Goal: Task Accomplishment & Management: Manage account settings

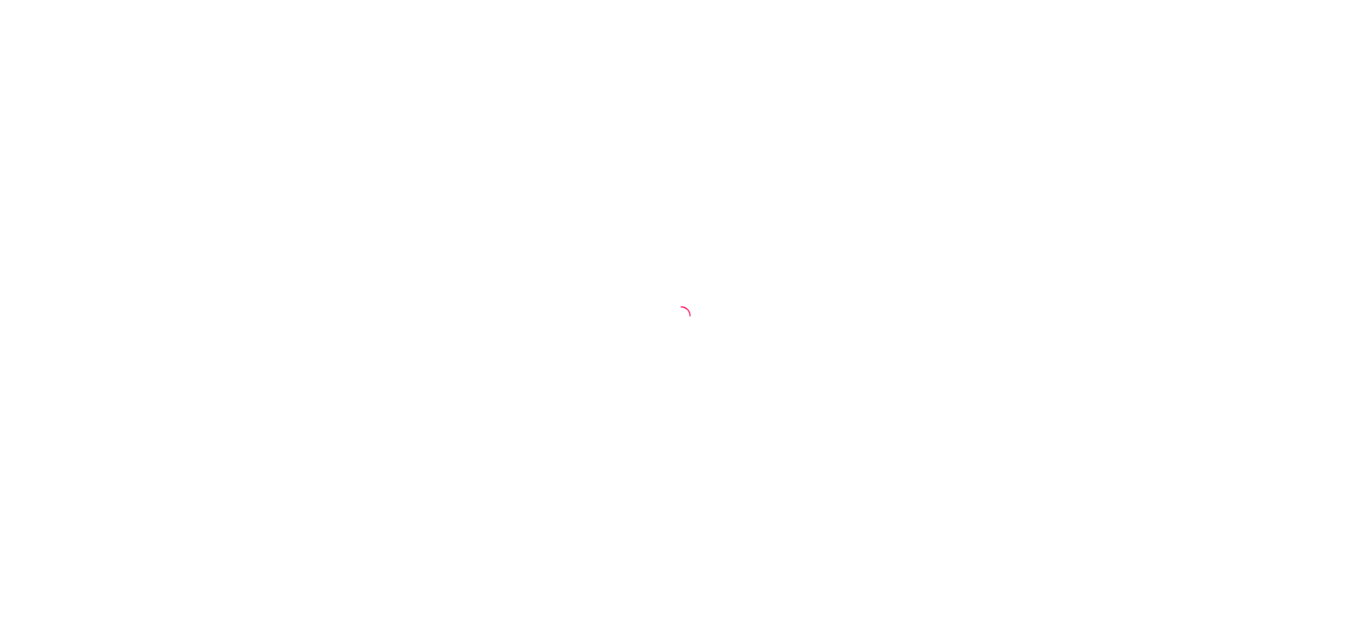
select select "30"
select select "HIGHEST_TOTAL_SPENT_WITH_ORDERS"
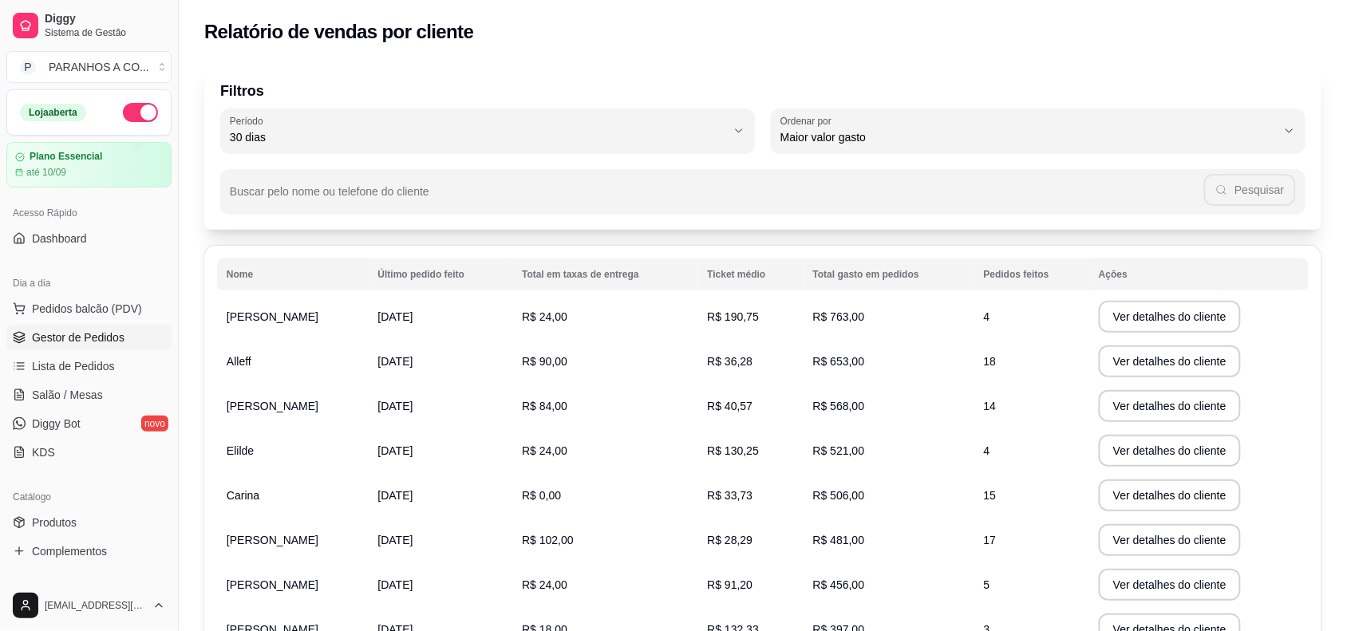
click at [84, 337] on span "Gestor de Pedidos" at bounding box center [78, 337] width 93 height 16
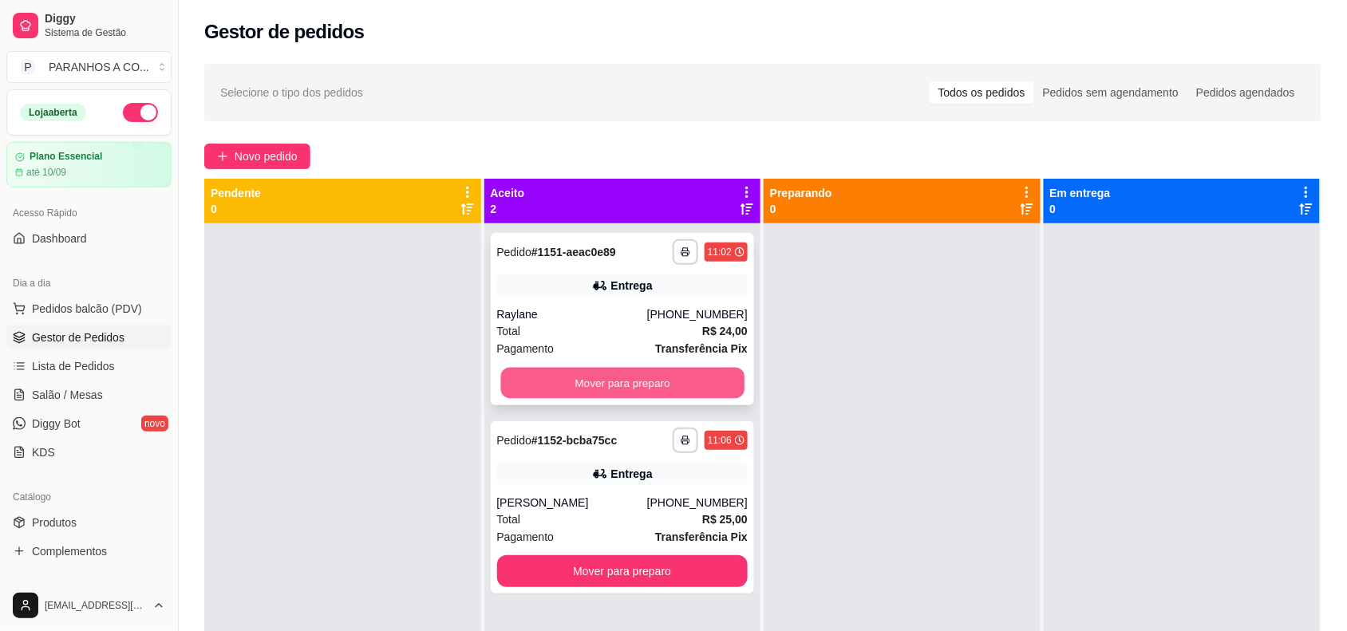
click at [548, 388] on button "Mover para preparo" at bounding box center [621, 383] width 243 height 31
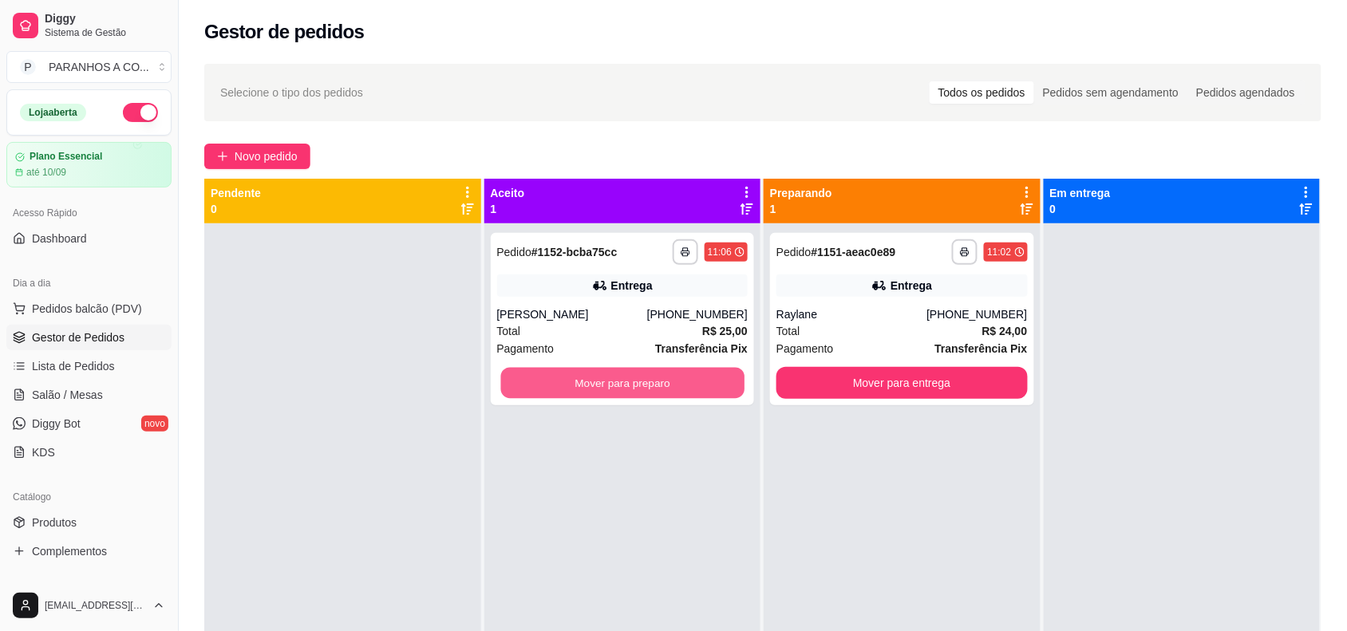
click at [548, 388] on button "Mover para preparo" at bounding box center [621, 383] width 243 height 31
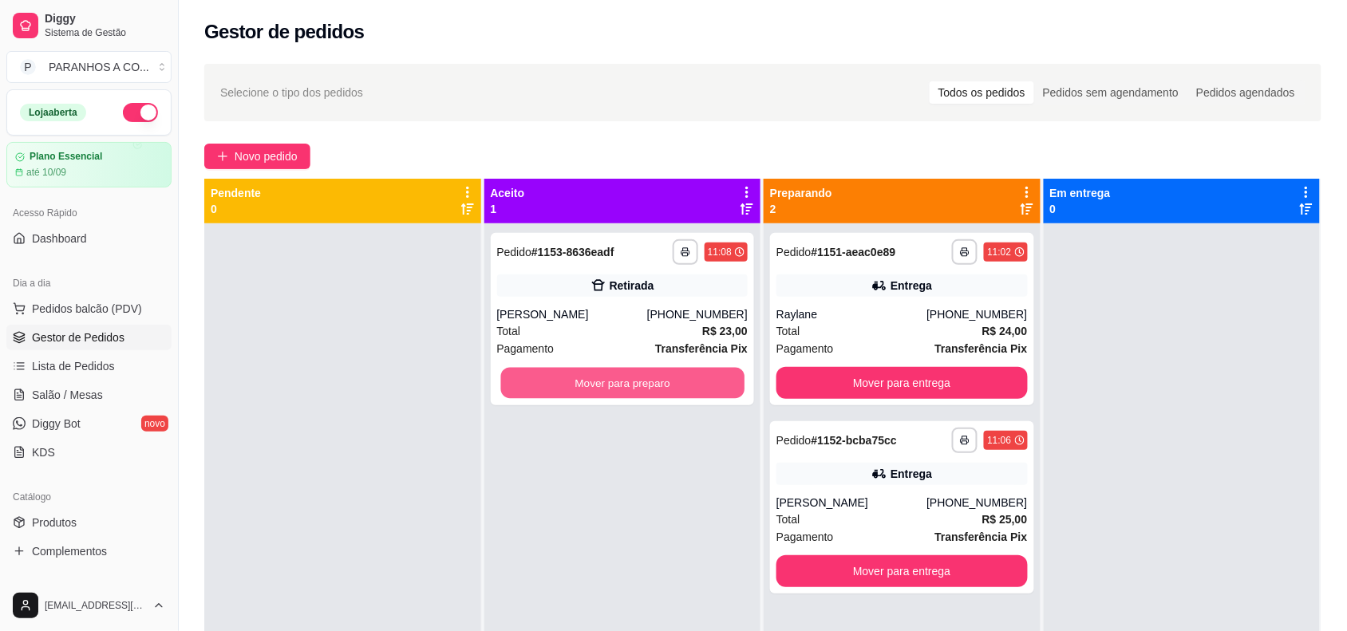
click at [548, 388] on button "Mover para preparo" at bounding box center [621, 383] width 243 height 31
click at [597, 387] on button "Mover para preparo" at bounding box center [621, 383] width 243 height 31
click at [626, 383] on button "Mover para preparo" at bounding box center [621, 383] width 243 height 31
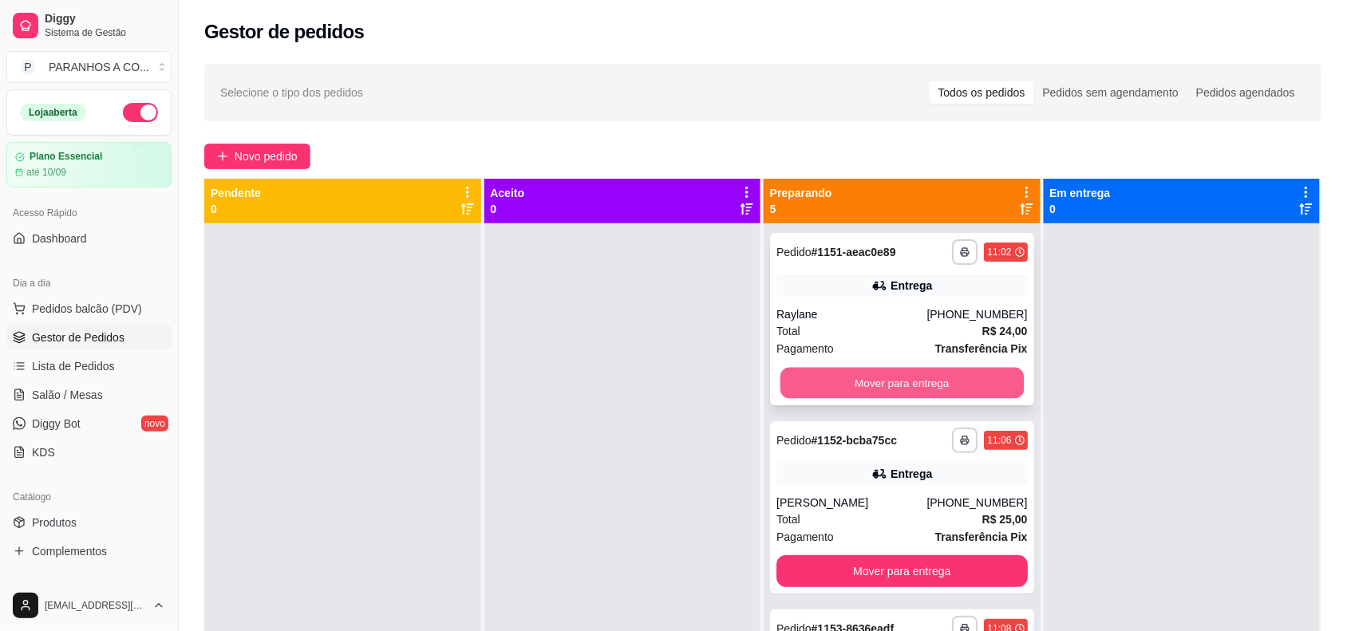
click at [895, 384] on button "Mover para entrega" at bounding box center [901, 383] width 243 height 31
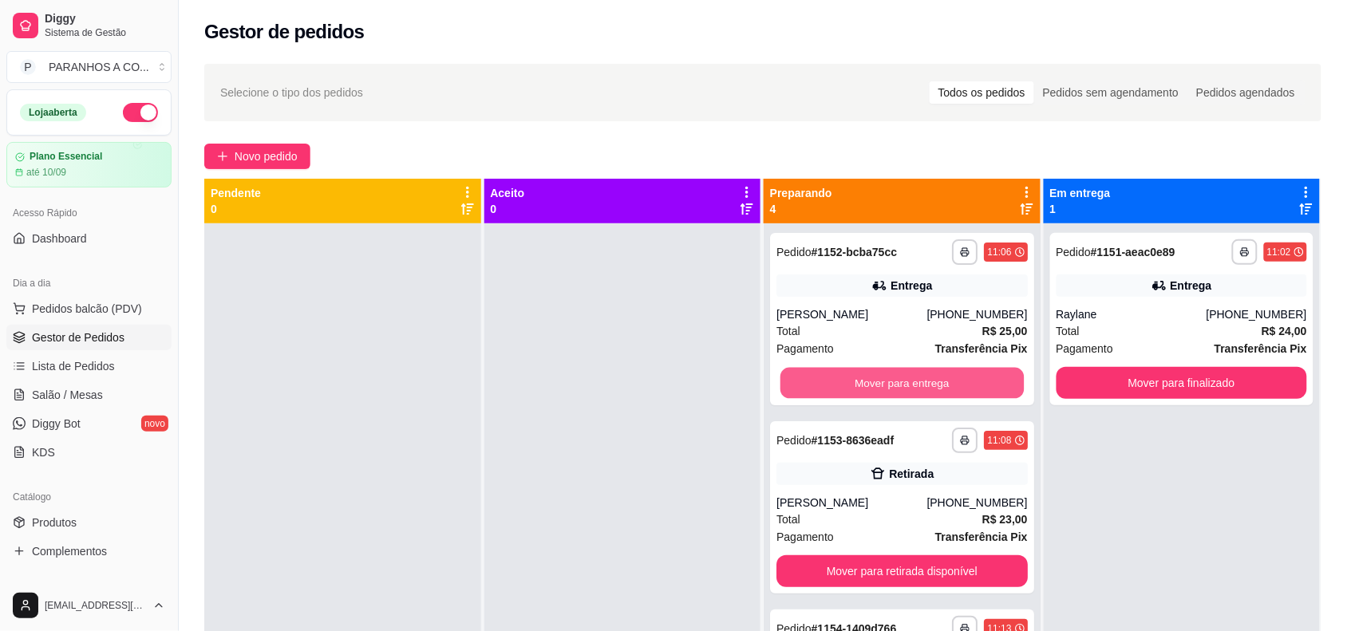
click at [895, 384] on button "Mover para entrega" at bounding box center [901, 383] width 243 height 31
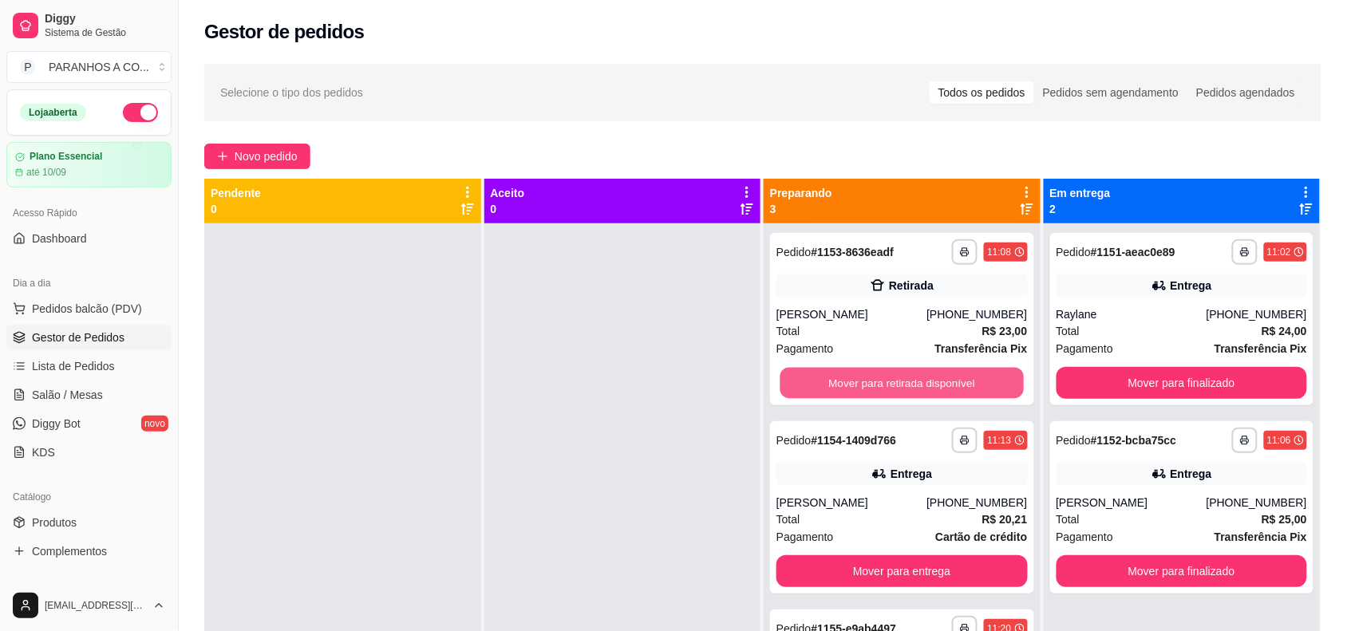
click at [895, 384] on button "Mover para retirada disponível" at bounding box center [901, 383] width 243 height 31
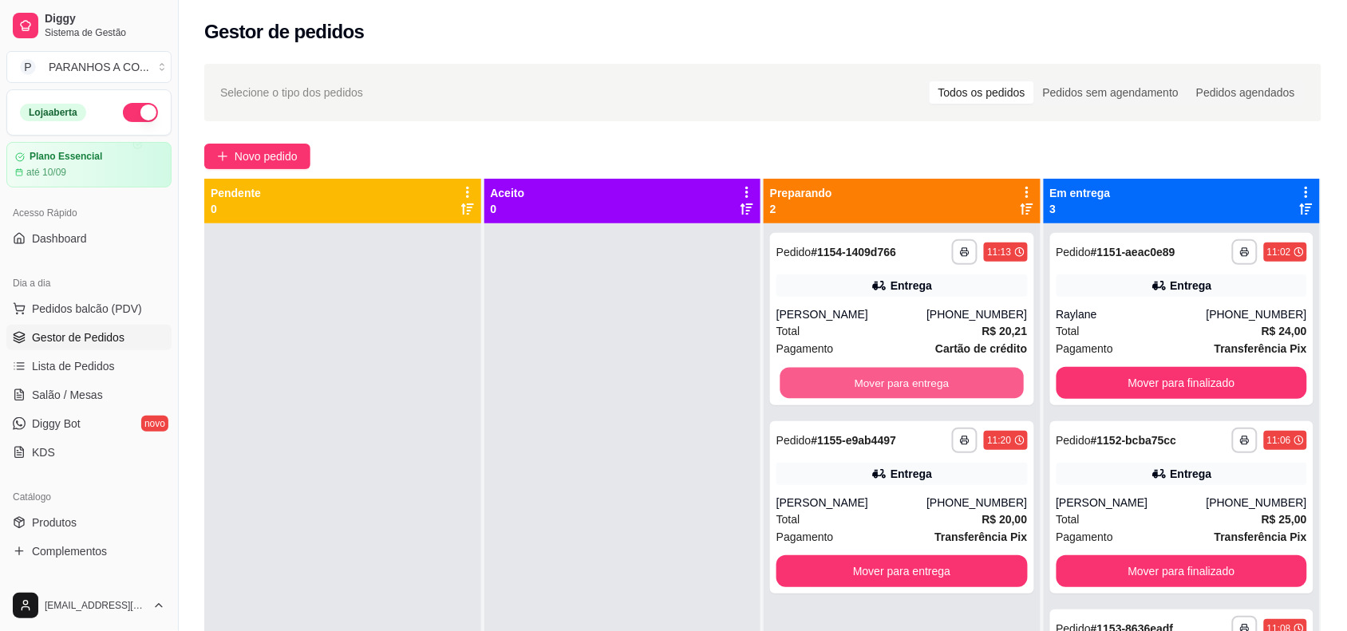
click at [895, 384] on button "Mover para entrega" at bounding box center [901, 383] width 243 height 31
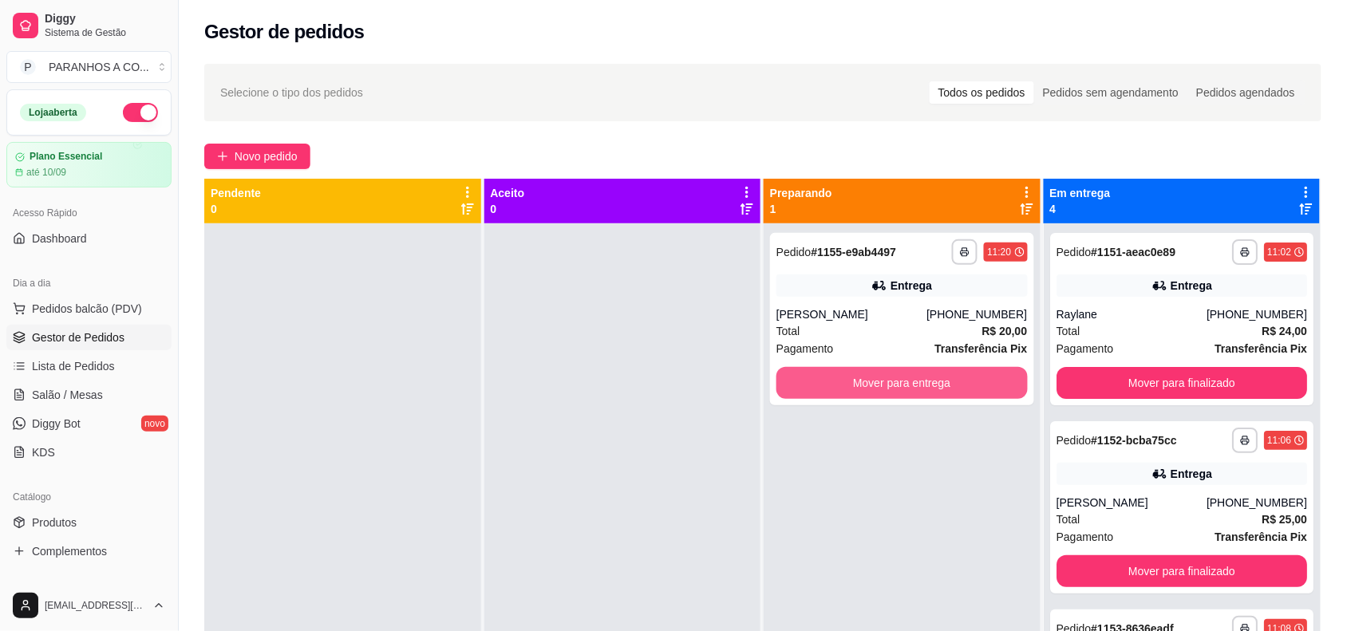
click at [895, 384] on button "Mover para entrega" at bounding box center [901, 383] width 251 height 32
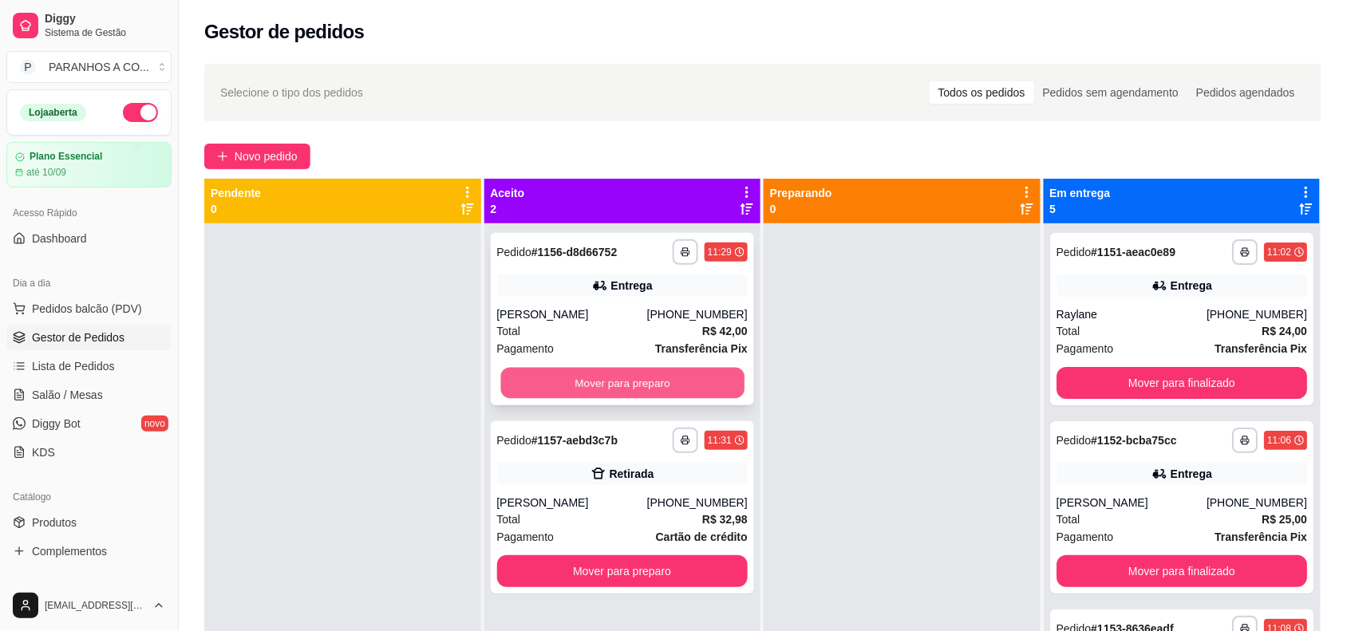
click at [681, 389] on button "Mover para preparo" at bounding box center [621, 383] width 243 height 31
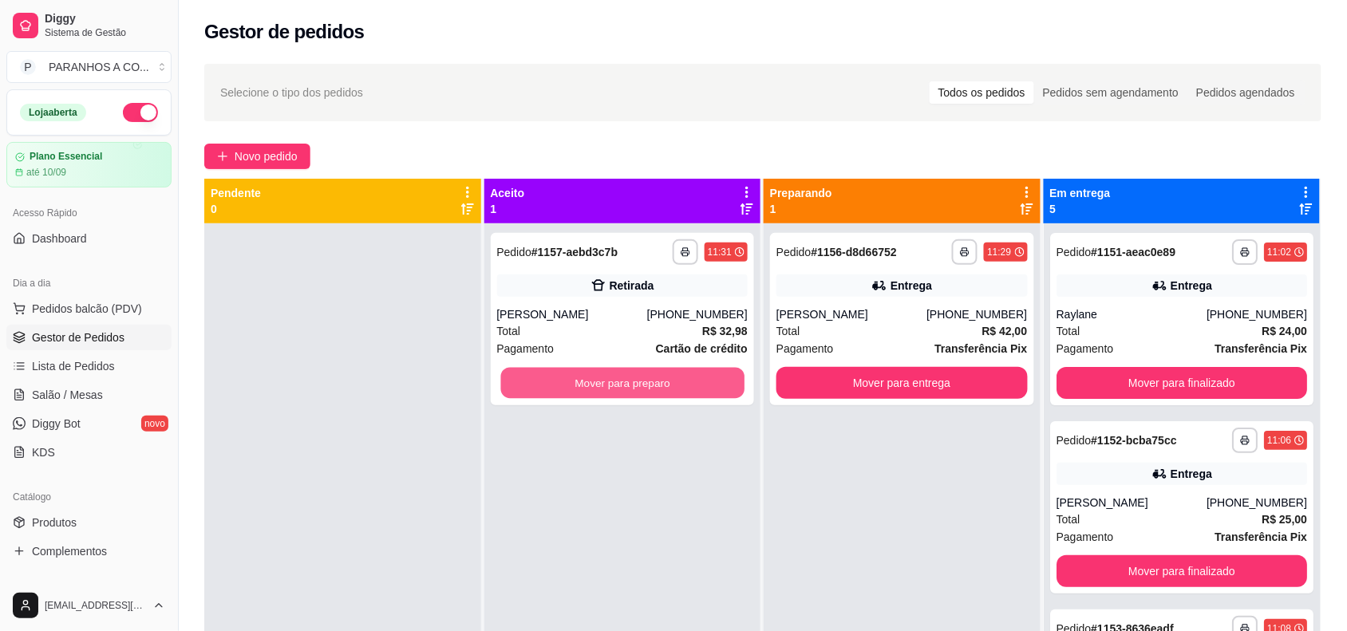
click at [681, 389] on button "Mover para preparo" at bounding box center [621, 383] width 243 height 31
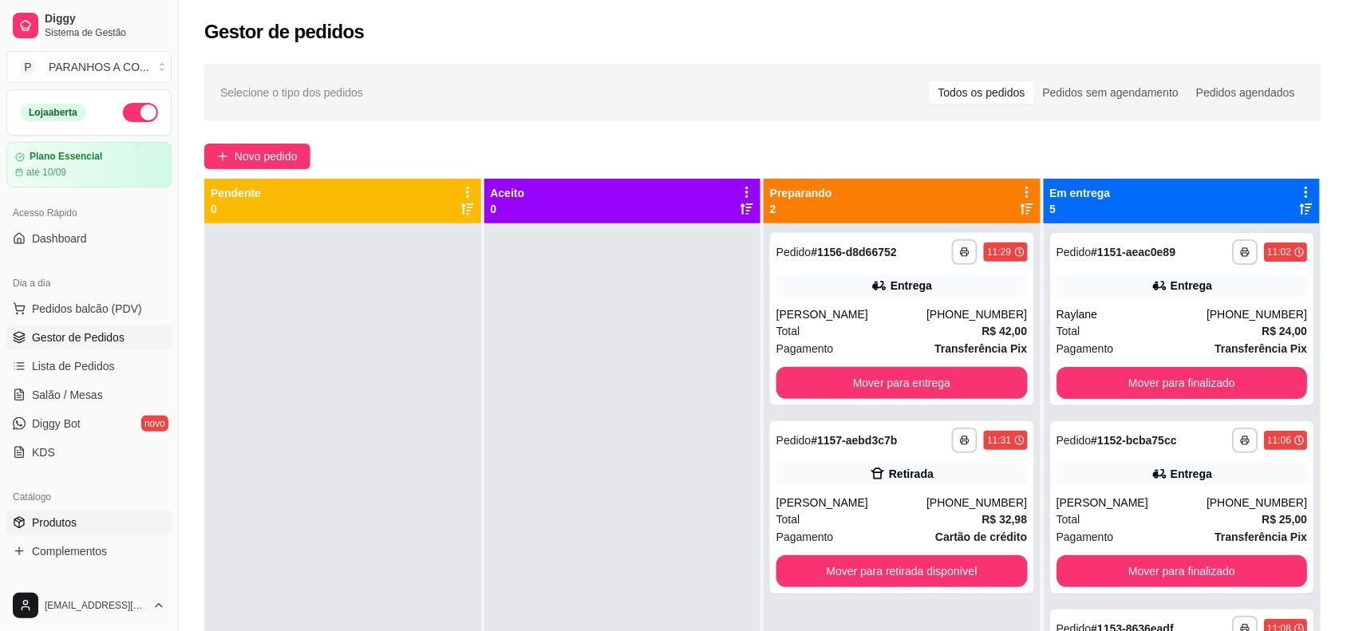
click at [73, 524] on span "Produtos" at bounding box center [54, 523] width 45 height 16
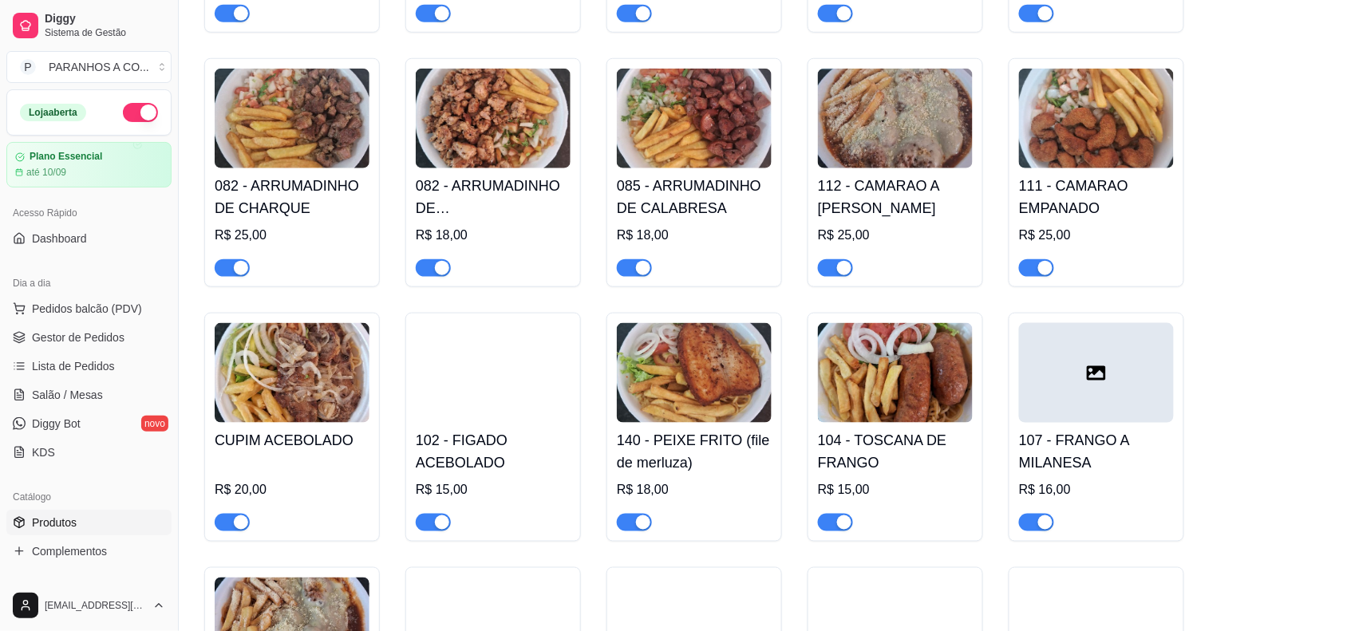
scroll to position [399, 0]
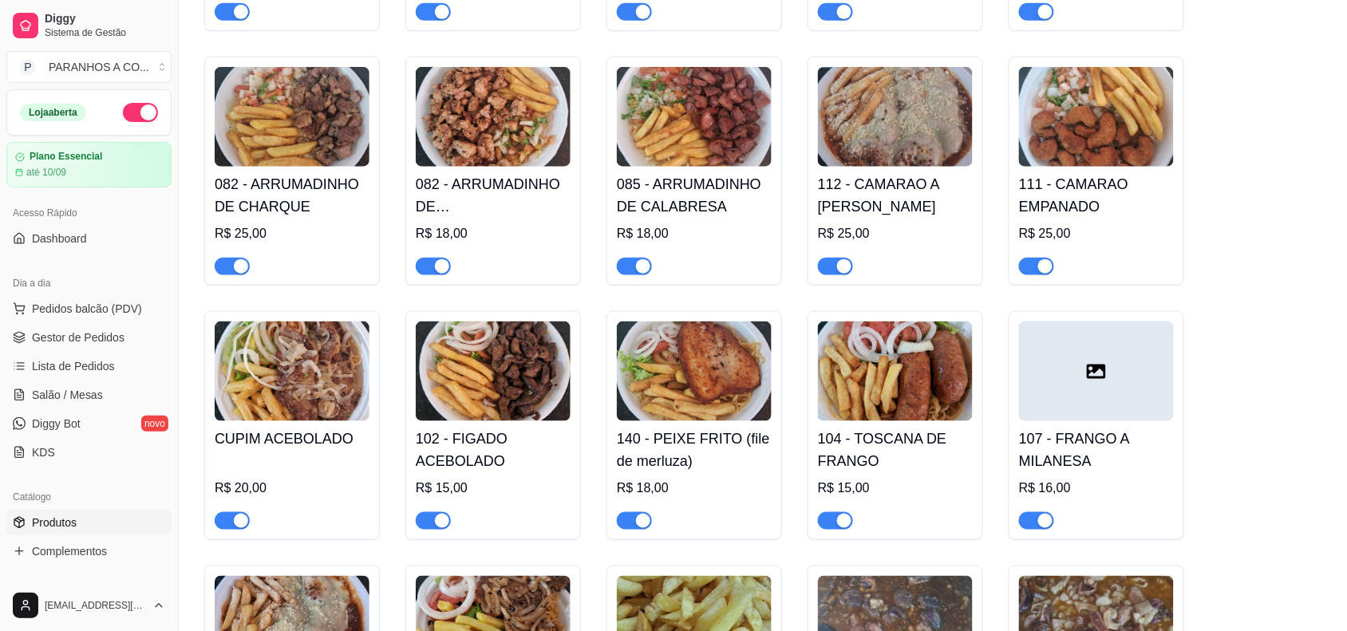
click at [425, 528] on span "button" at bounding box center [433, 521] width 35 height 18
click at [81, 332] on span "Gestor de Pedidos" at bounding box center [78, 337] width 93 height 16
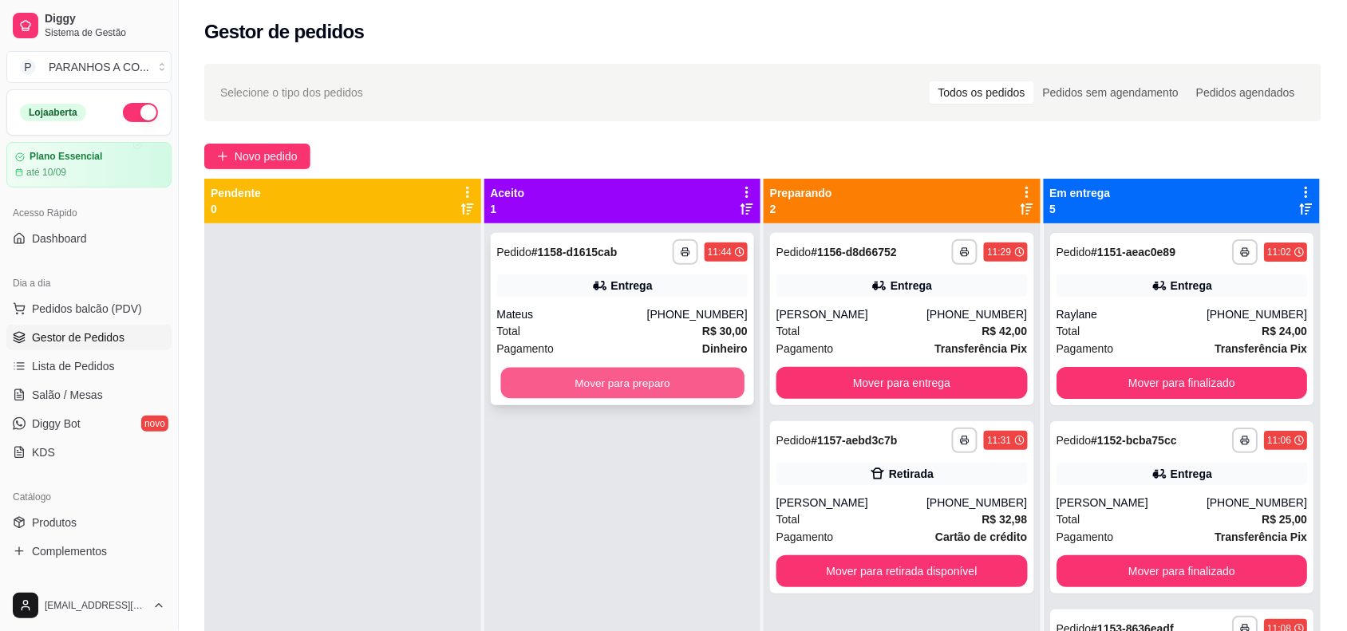
click at [554, 377] on button "Mover para preparo" at bounding box center [621, 383] width 243 height 31
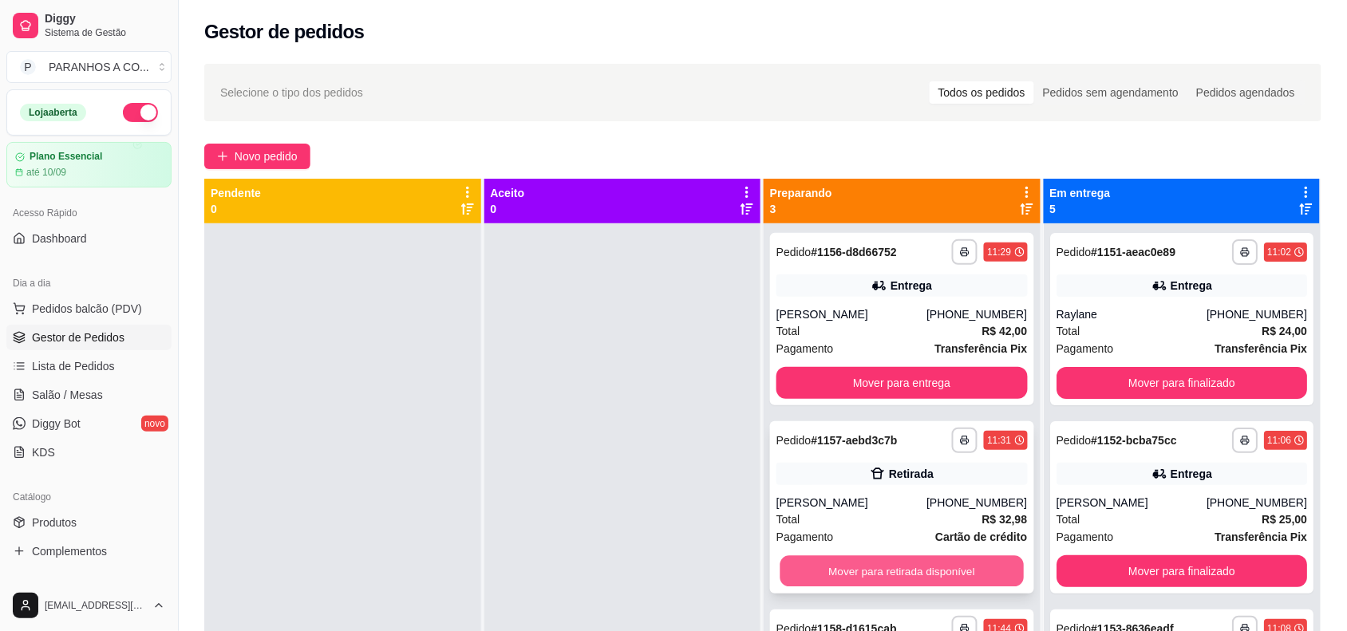
click at [836, 567] on button "Mover para retirada disponível" at bounding box center [901, 571] width 243 height 31
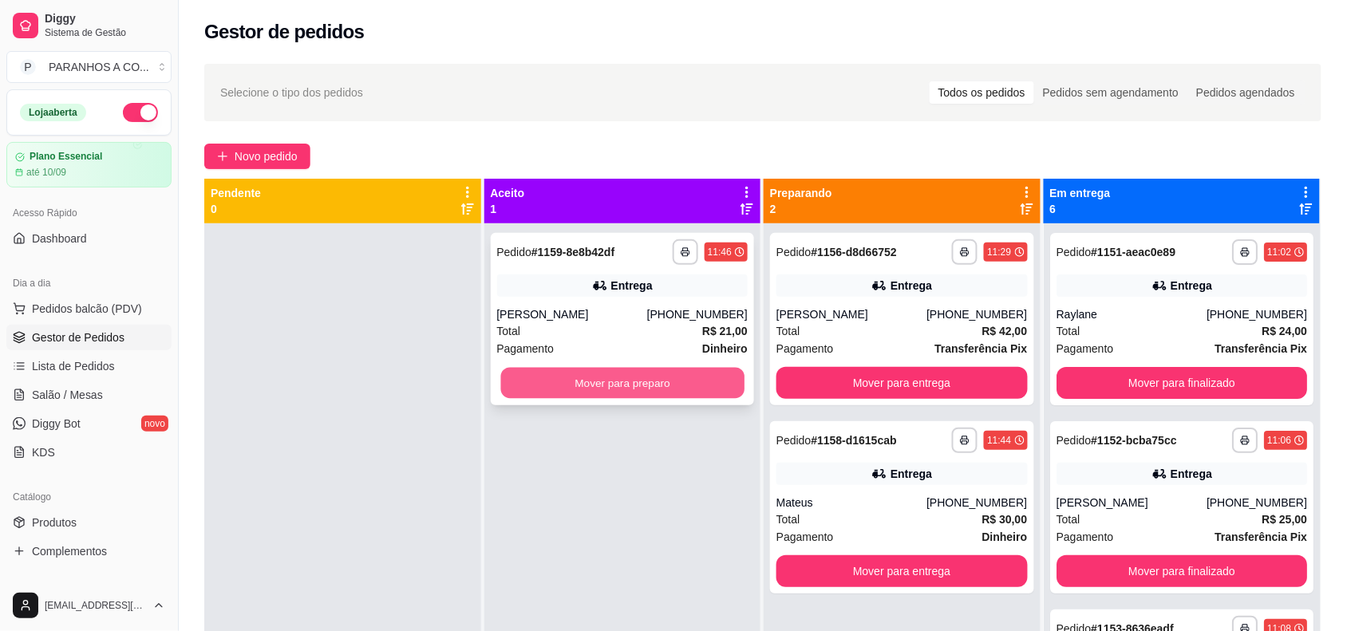
click at [645, 381] on button "Mover para preparo" at bounding box center [621, 383] width 243 height 31
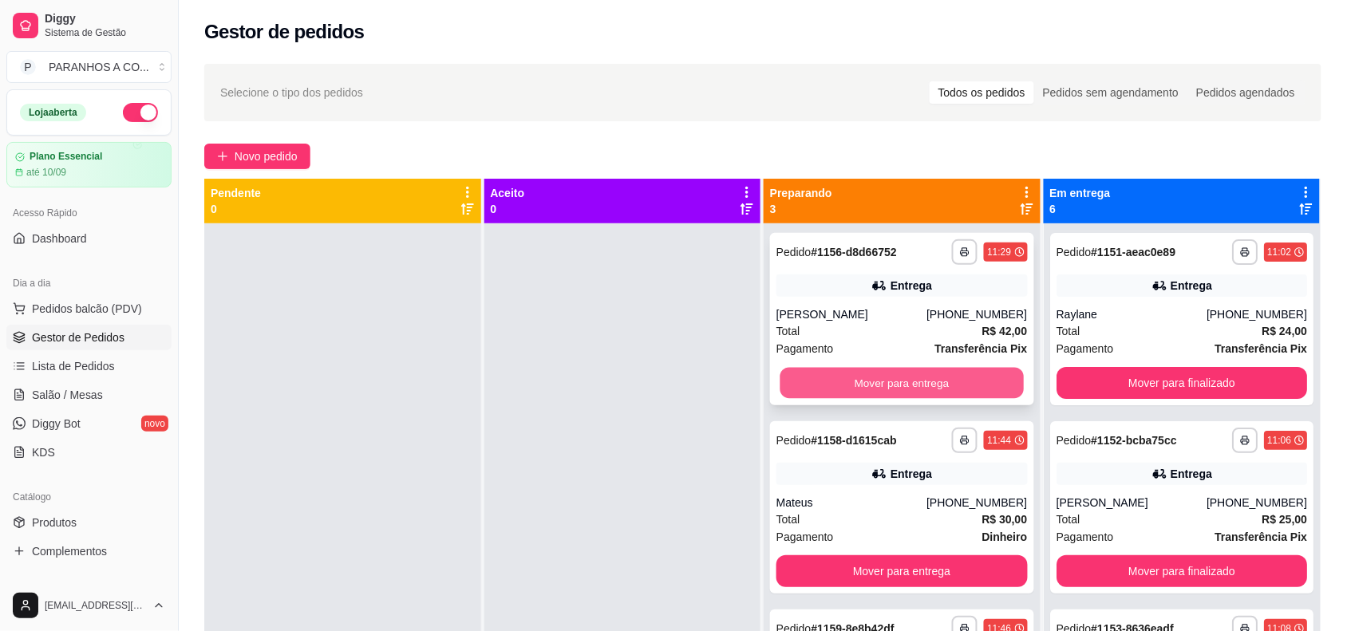
click at [838, 373] on button "Mover para entrega" at bounding box center [901, 383] width 243 height 31
click at [855, 379] on button "Mover para entrega" at bounding box center [901, 383] width 243 height 31
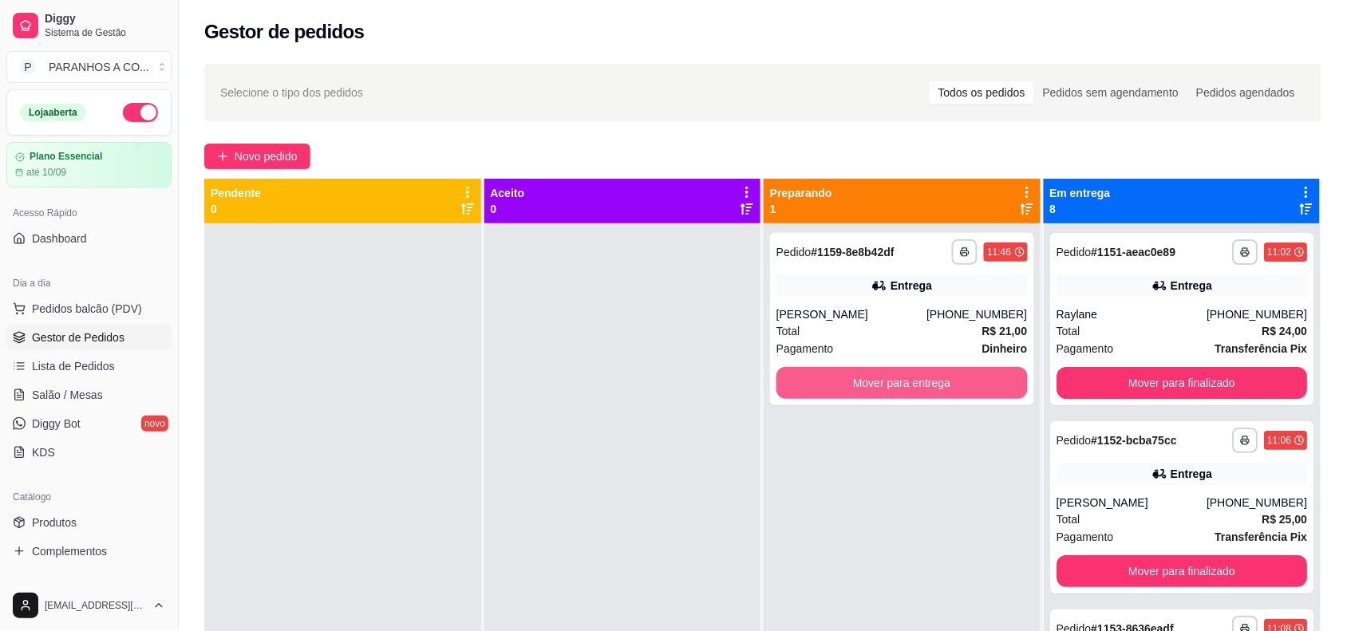
click at [855, 379] on button "Mover para entrega" at bounding box center [901, 383] width 251 height 32
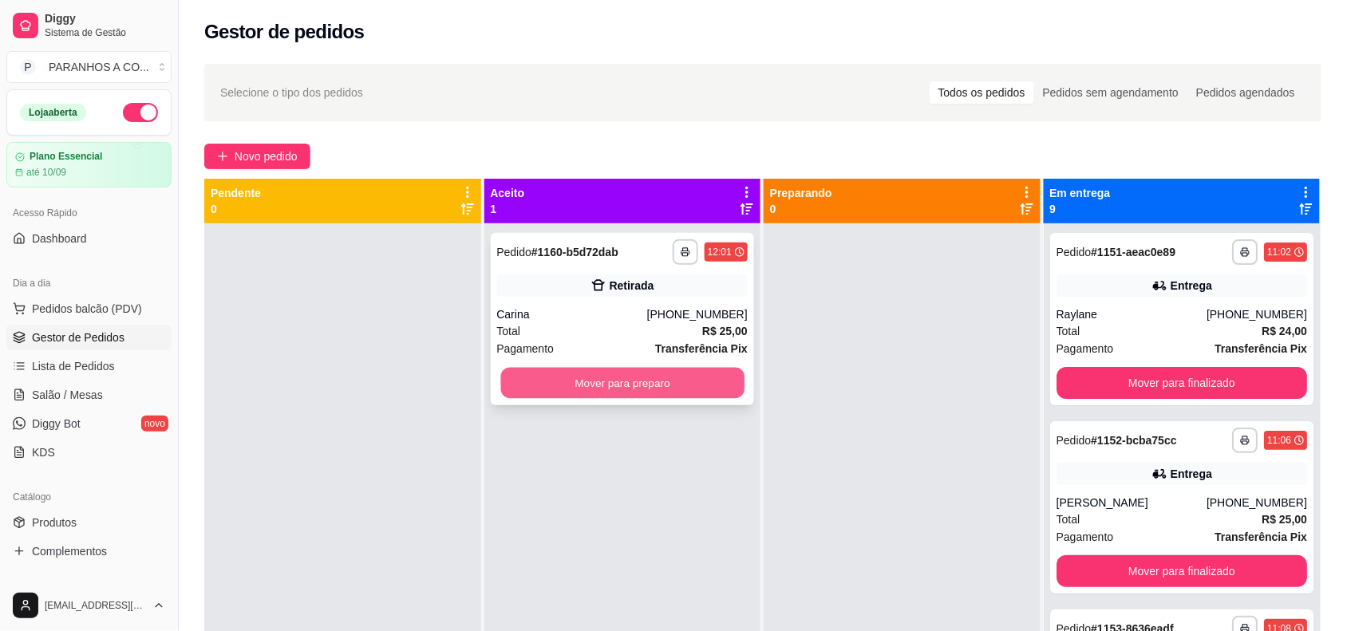
click at [712, 369] on button "Mover para preparo" at bounding box center [621, 383] width 243 height 31
